Goal: Task Accomplishment & Management: Manage account settings

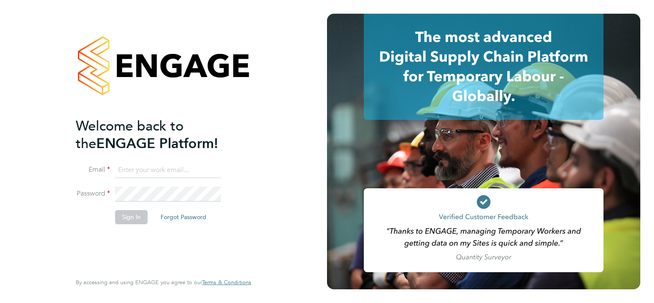
type input "[PERSON_NAME][EMAIL_ADDRESS][PERSON_NAME][DOMAIN_NAME]"
click at [120, 215] on button "Sign In" at bounding box center [131, 217] width 33 height 14
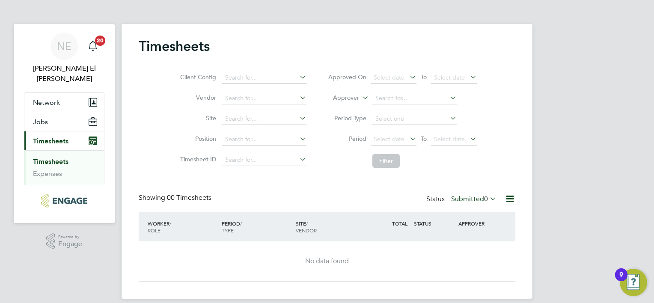
click at [462, 190] on div "Timesheets Client Config Vendor Site Position Timesheet ID Approved On Select d…" at bounding box center [327, 160] width 376 height 244
click at [471, 198] on label "Submitted 0" at bounding box center [473, 199] width 45 height 9
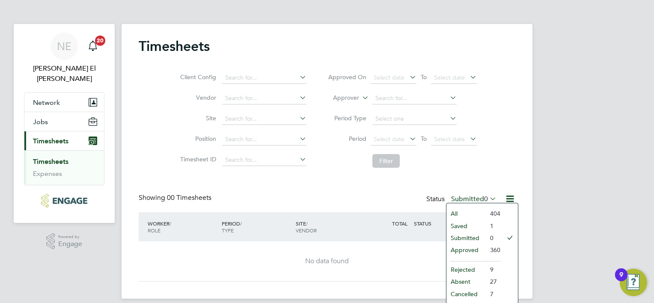
click at [481, 249] on li "Approved" at bounding box center [465, 250] width 39 height 12
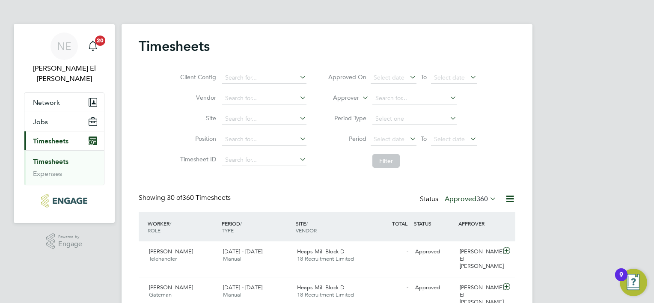
click at [508, 200] on icon at bounding box center [509, 198] width 11 height 11
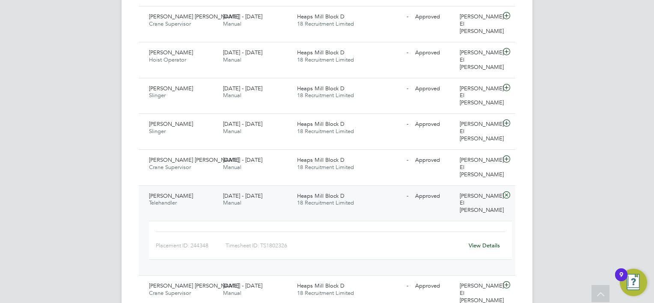
click at [473, 242] on link "View Details" at bounding box center [483, 245] width 31 height 7
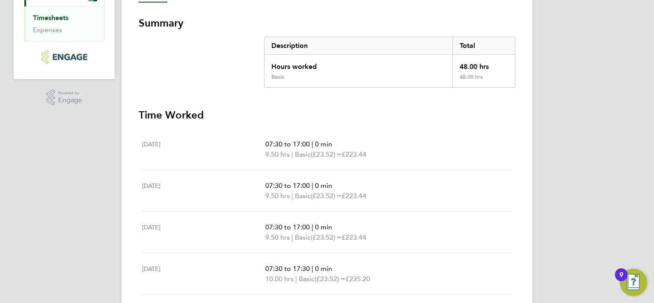
scroll to position [229, 0]
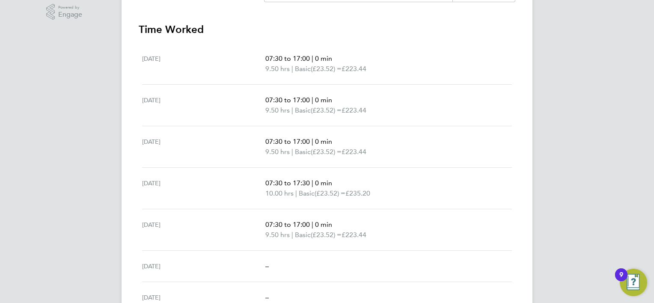
click at [477, 216] on div "[DATE] 07:30 to 17:00 | 0 min 9.50 hrs | Basic (£23.52) = £223.44" at bounding box center [327, 229] width 370 height 41
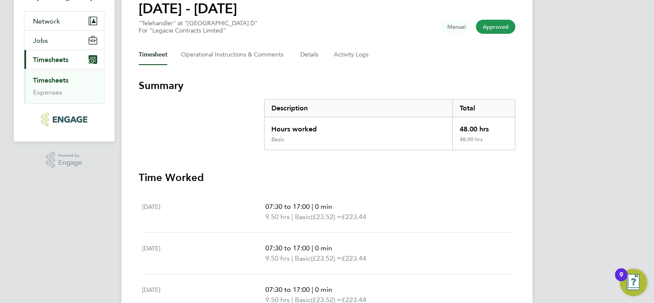
scroll to position [0, 0]
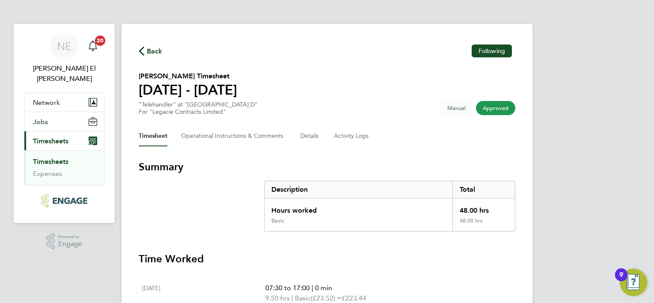
click at [142, 50] on icon "button" at bounding box center [142, 51] width 6 height 9
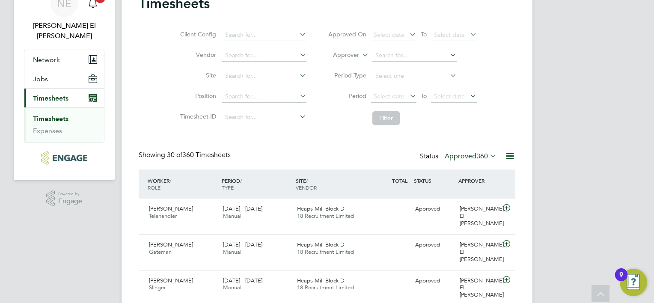
click at [483, 159] on span "360" at bounding box center [482, 156] width 12 height 9
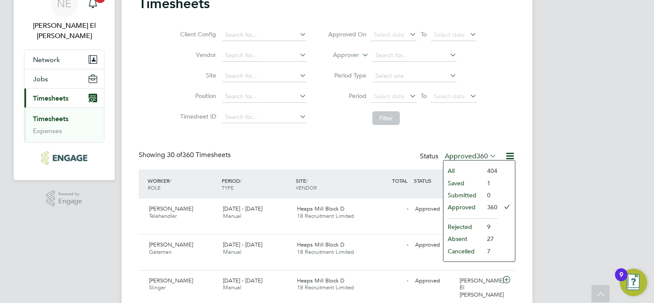
drag, startPoint x: 571, startPoint y: 173, endPoint x: 559, endPoint y: 159, distance: 19.1
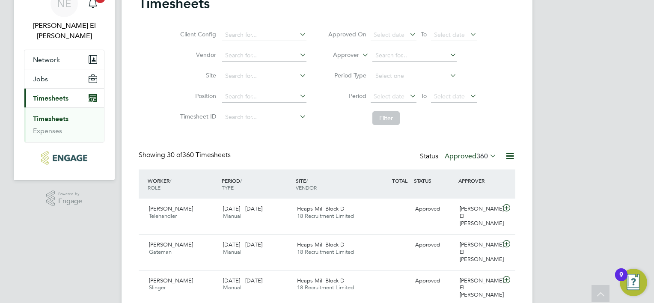
click at [507, 154] on icon at bounding box center [509, 156] width 11 height 11
click at [376, 58] on input at bounding box center [414, 56] width 84 height 12
click at [399, 113] on li "[PERSON_NAME]" at bounding box center [414, 114] width 85 height 12
type input "[PERSON_NAME]"
click at [386, 118] on button "Filter" at bounding box center [385, 118] width 27 height 14
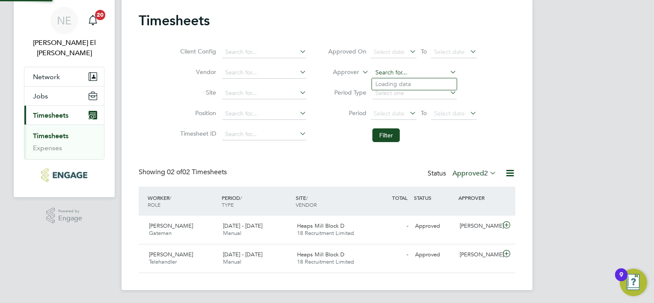
click at [416, 71] on input at bounding box center [414, 73] width 84 height 12
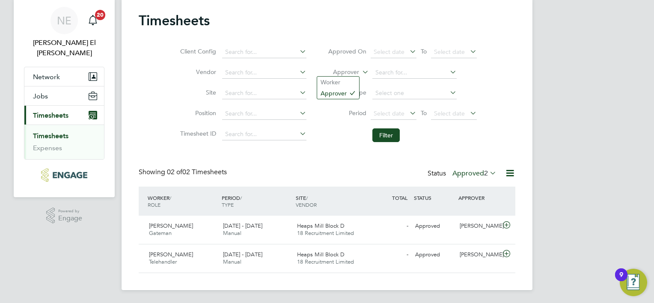
click at [344, 74] on label "Approver" at bounding box center [339, 72] width 39 height 9
click at [512, 72] on div "Client Config Vendor Site Position Timesheet ID Approved On Select date To Sele…" at bounding box center [327, 92] width 376 height 109
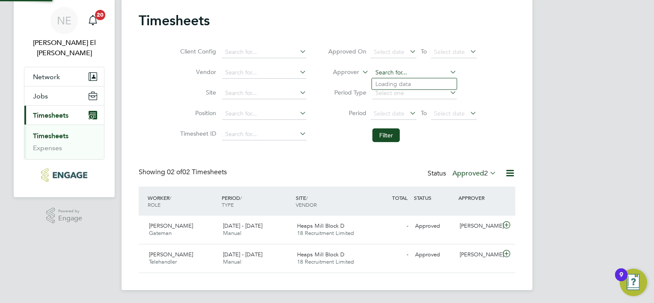
click at [412, 70] on input at bounding box center [414, 73] width 84 height 12
click at [412, 128] on li "[PERSON_NAME]" at bounding box center [414, 131] width 85 height 12
type input "[PERSON_NAME]"
click at [271, 48] on input at bounding box center [264, 52] width 84 height 12
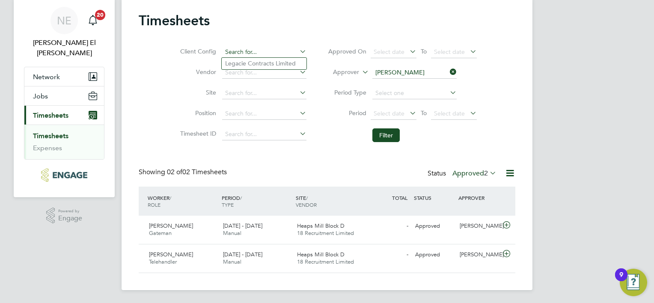
click at [270, 49] on input at bounding box center [264, 52] width 84 height 12
click at [269, 63] on li "Legacie Contracts Limited" at bounding box center [264, 64] width 85 height 12
type input "Legacie Contracts Limited"
click at [267, 137] on input at bounding box center [264, 134] width 84 height 12
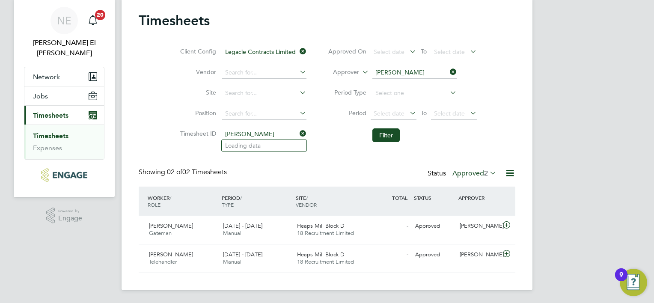
type input "[PERSON_NAME]"
click at [298, 131] on icon at bounding box center [298, 133] width 0 height 12
click at [381, 53] on span "Select date" at bounding box center [388, 52] width 31 height 8
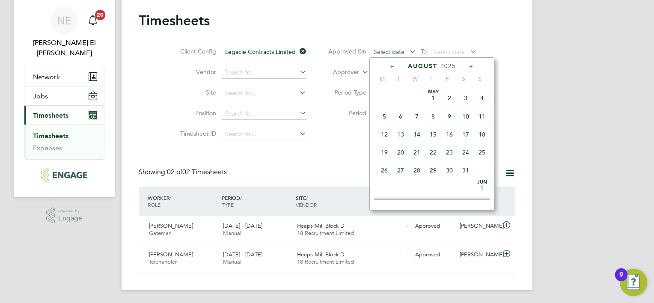
scroll to position [335, 0]
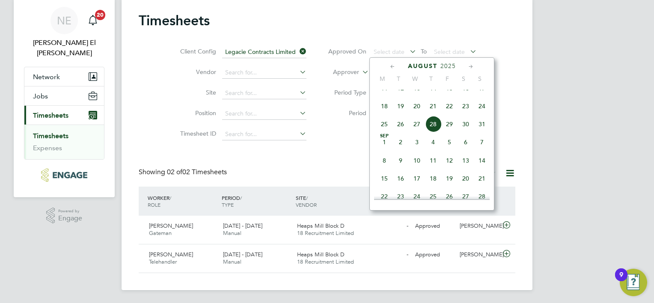
click at [383, 114] on span "18" at bounding box center [384, 106] width 16 height 16
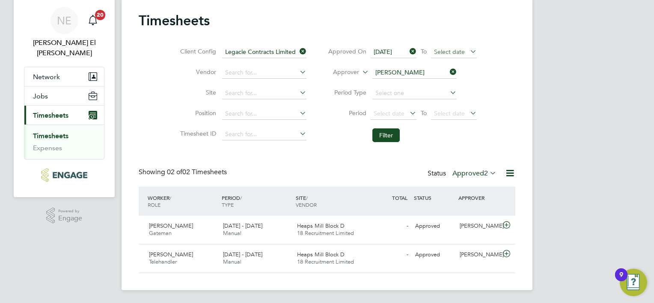
click at [436, 51] on span "Select date" at bounding box center [449, 52] width 31 height 8
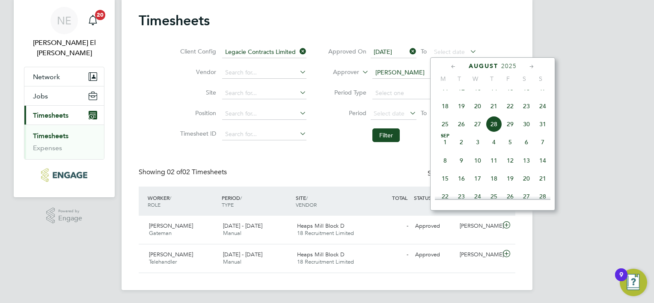
click at [596, 131] on div "NE [PERSON_NAME] El [PERSON_NAME] Notifications 20 Applications: Network Sites …" at bounding box center [327, 138] width 654 height 329
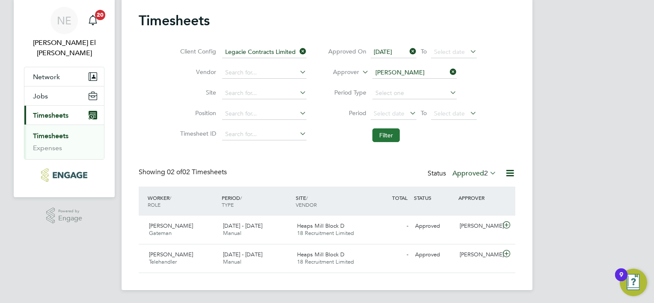
click at [390, 139] on button "Filter" at bounding box center [385, 135] width 27 height 14
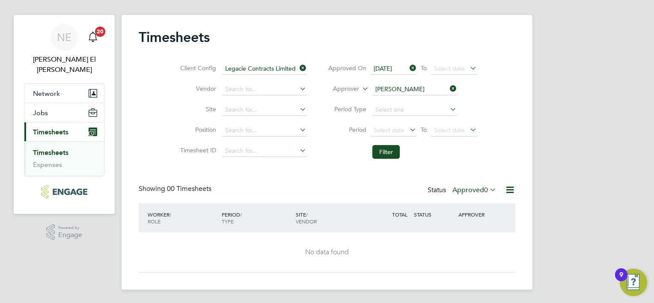
click at [477, 191] on label "Approved 0" at bounding box center [474, 190] width 44 height 9
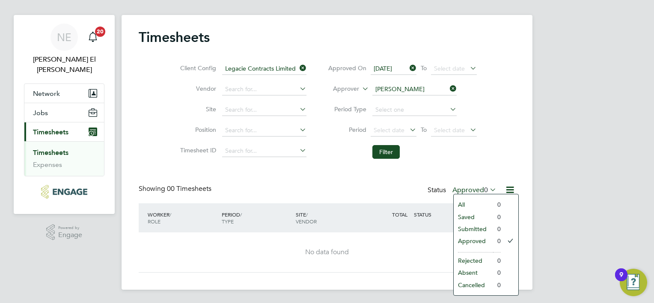
click at [575, 115] on div "NE [PERSON_NAME] El [PERSON_NAME] Notifications 20 Applications: Network Sites …" at bounding box center [327, 147] width 654 height 312
